Goal: Task Accomplishment & Management: Manage account settings

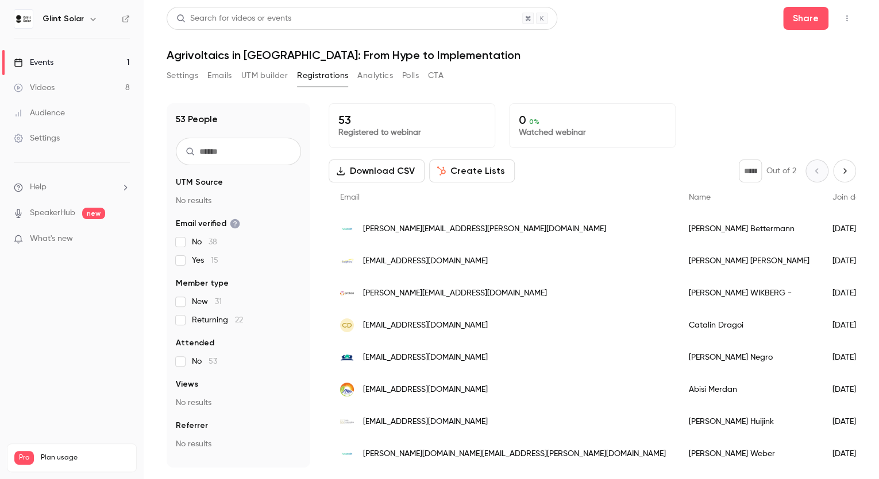
click at [45, 57] on div "Events" at bounding box center [34, 62] width 40 height 11
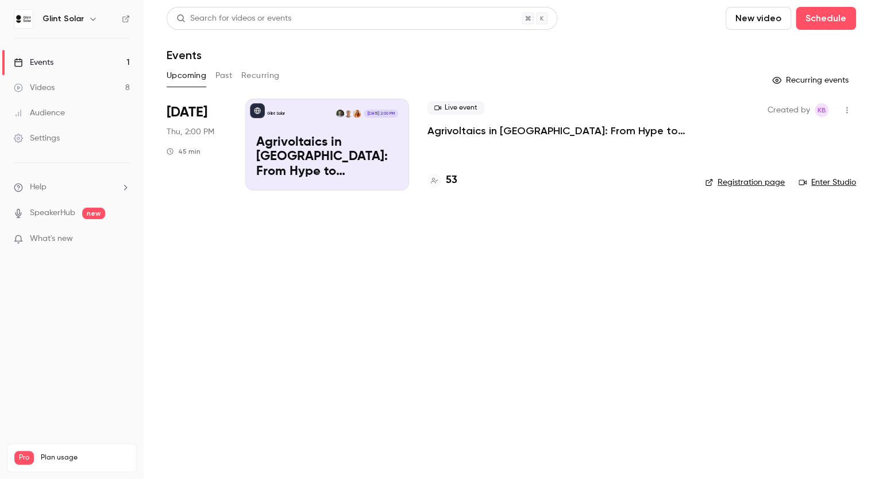
click at [846, 106] on icon "button" at bounding box center [846, 110] width 9 height 8
click at [789, 172] on div "Invite to Studio" at bounding box center [802, 169] width 87 height 11
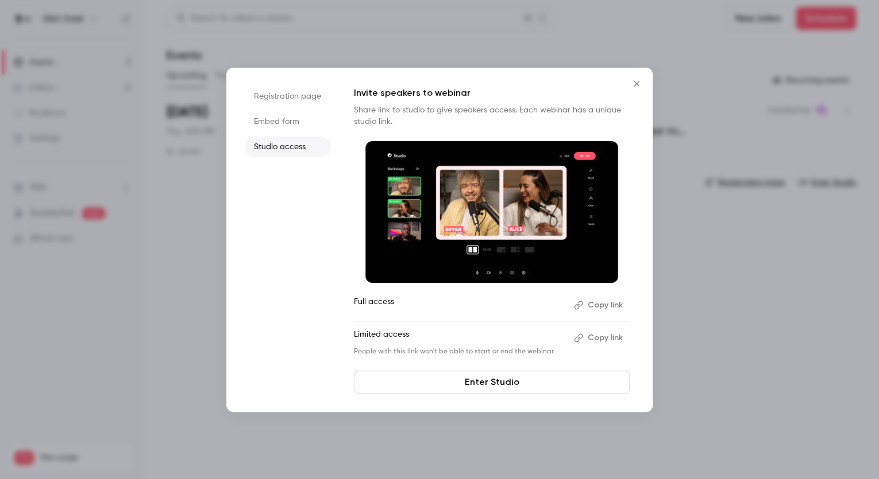
click at [608, 305] on button "Copy link" at bounding box center [599, 305] width 60 height 18
click at [488, 383] on link "Enter Studio" at bounding box center [492, 382] width 276 height 23
click at [634, 85] on icon "Close" at bounding box center [635, 83] width 5 height 5
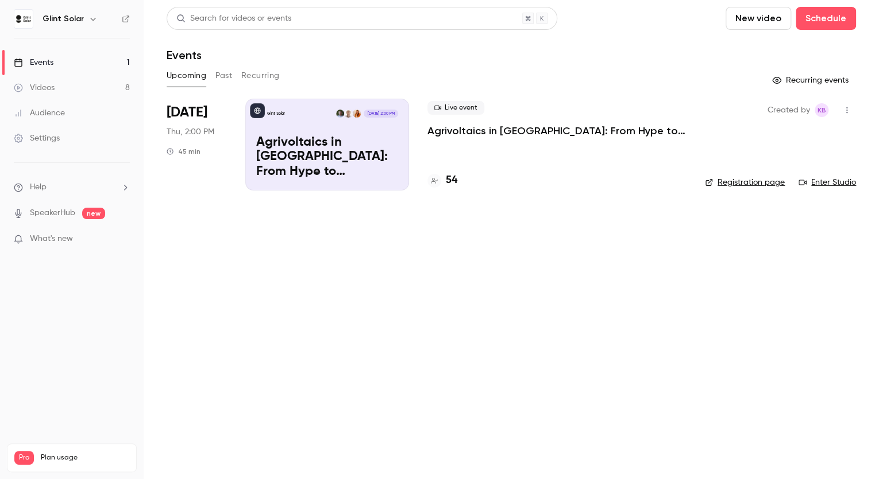
click at [452, 132] on p "Agrivoltaics in [GEOGRAPHIC_DATA]: From Hype to Implementation" at bounding box center [556, 131] width 259 height 14
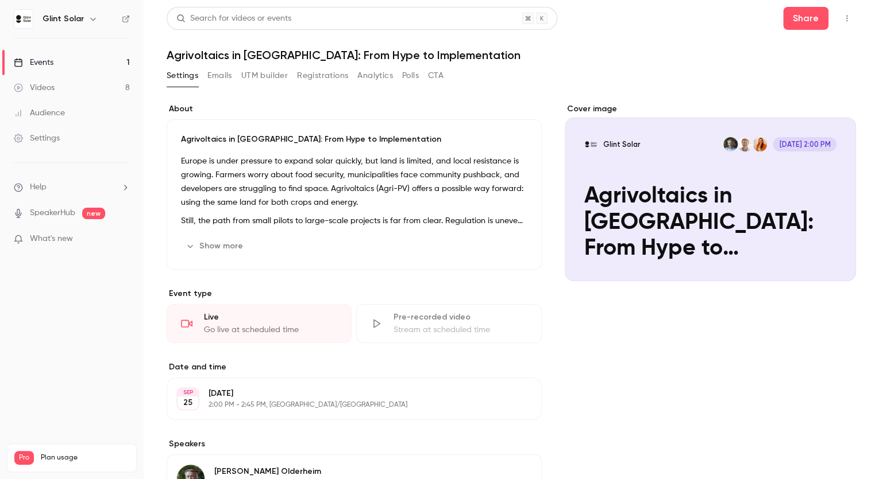
click at [224, 76] on button "Emails" at bounding box center [219, 76] width 24 height 18
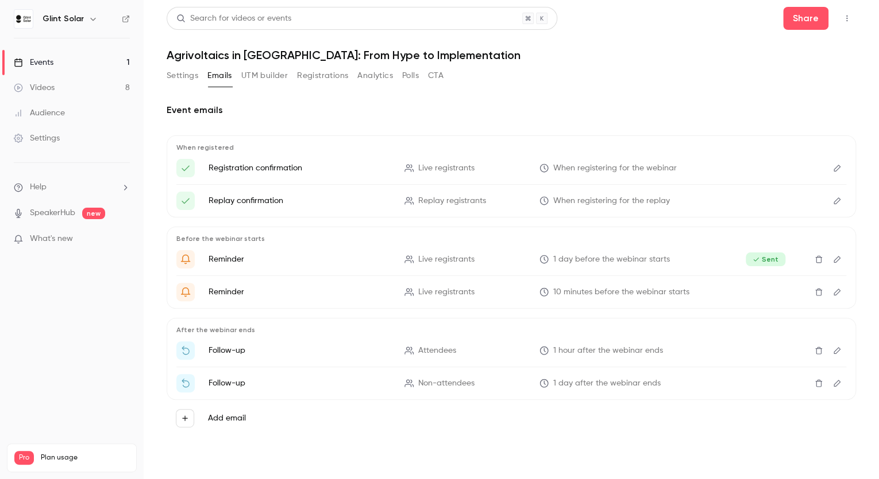
click at [834, 294] on icon "Edit" at bounding box center [836, 292] width 7 height 7
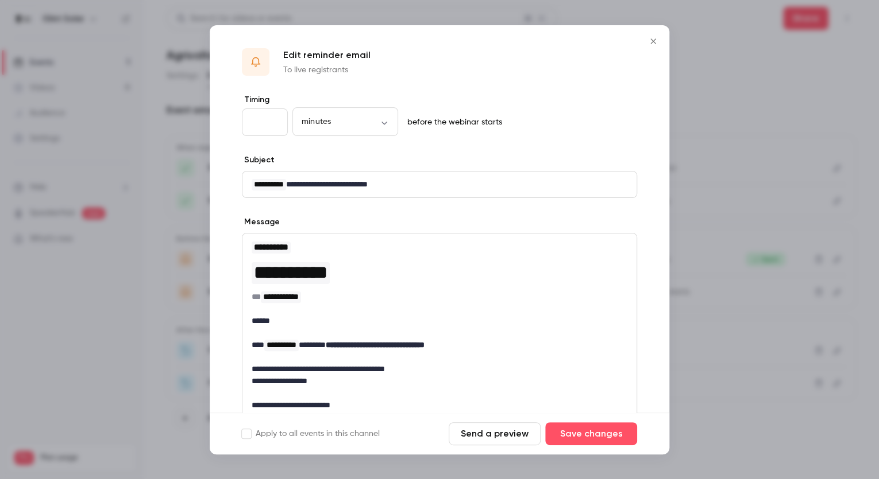
click at [654, 40] on icon "Close" at bounding box center [652, 40] width 5 height 5
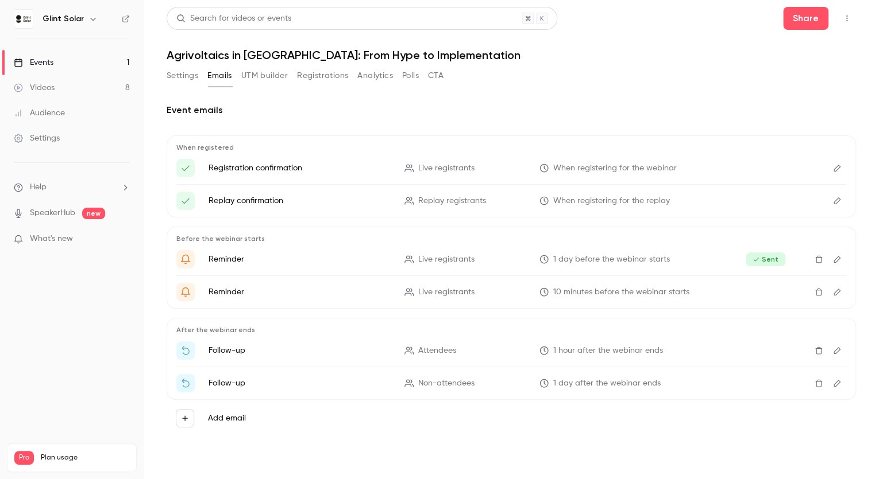
click at [329, 72] on button "Registrations" at bounding box center [322, 76] width 51 height 18
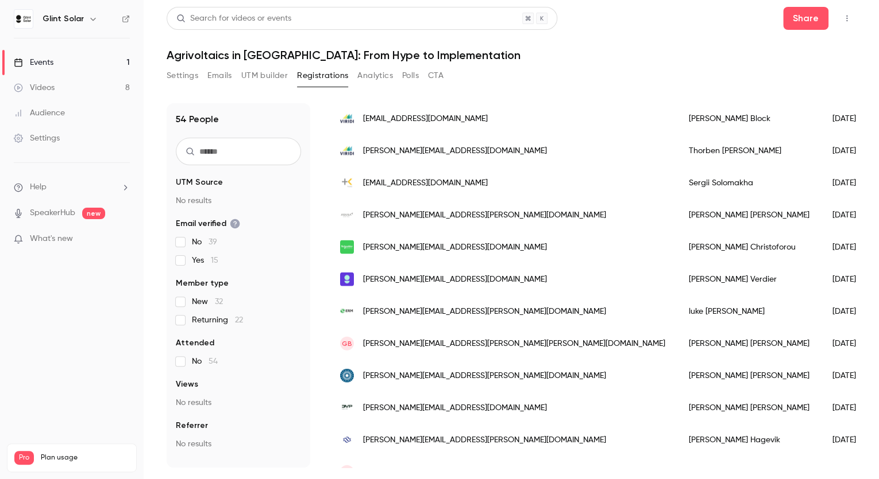
scroll to position [1359, 0]
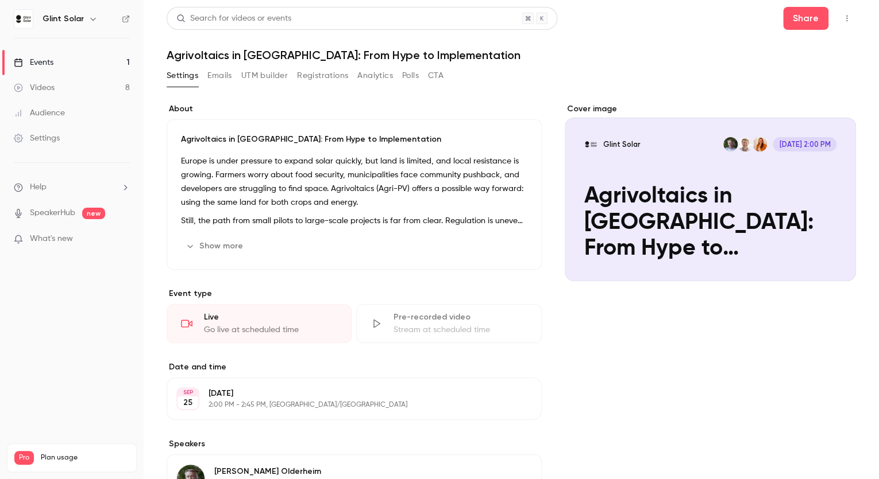
click at [331, 79] on button "Registrations" at bounding box center [322, 76] width 51 height 18
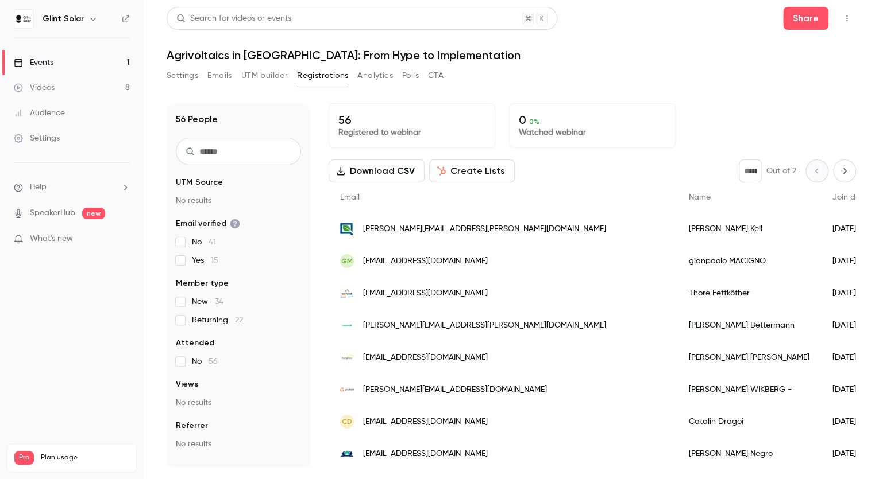
click at [380, 74] on button "Analytics" at bounding box center [375, 76] width 36 height 18
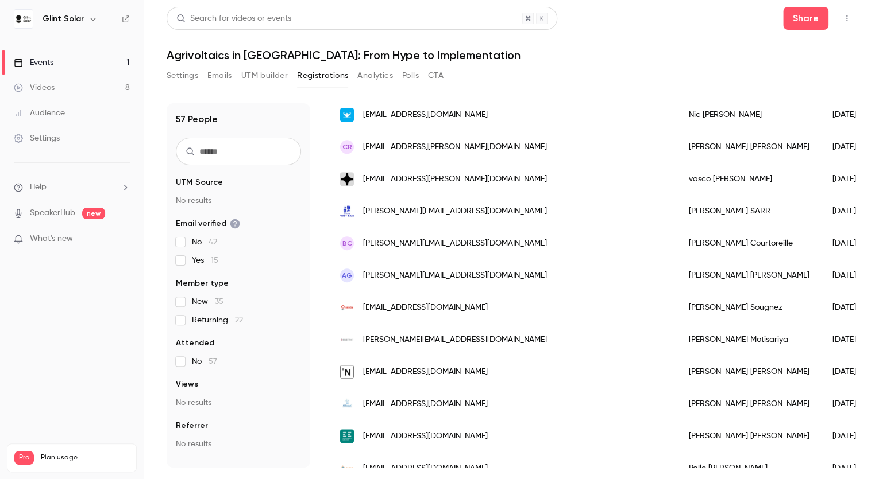
scroll to position [349, 0]
